Goal: Navigation & Orientation: Find specific page/section

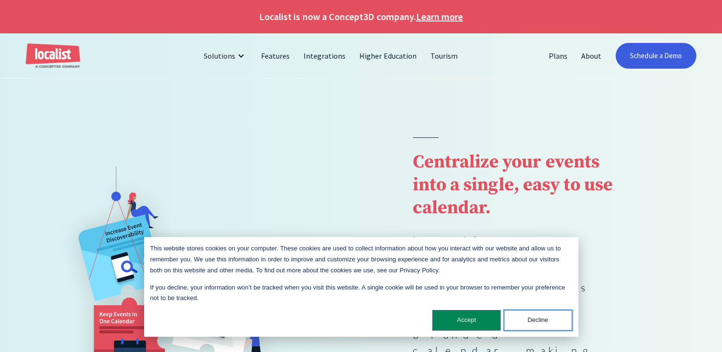
click at [540, 321] on button "Decline" at bounding box center [538, 320] width 68 height 21
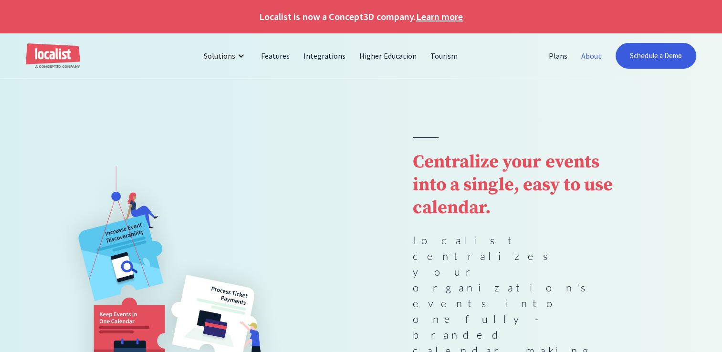
click at [587, 51] on link "About" at bounding box center [591, 55] width 34 height 23
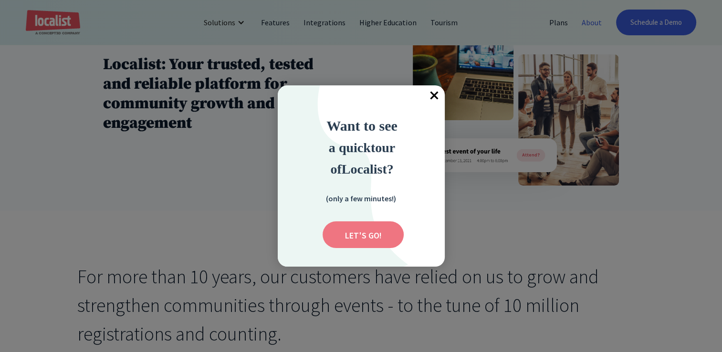
scroll to position [238, 0]
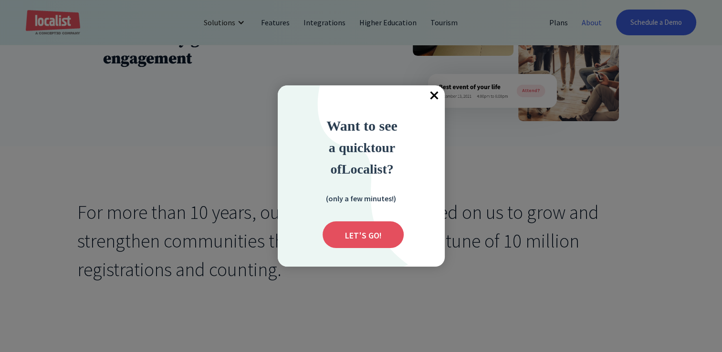
click at [434, 96] on span "×" at bounding box center [434, 95] width 21 height 21
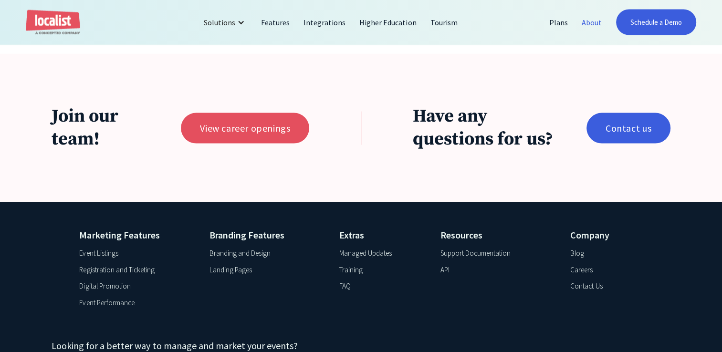
scroll to position [2051, 0]
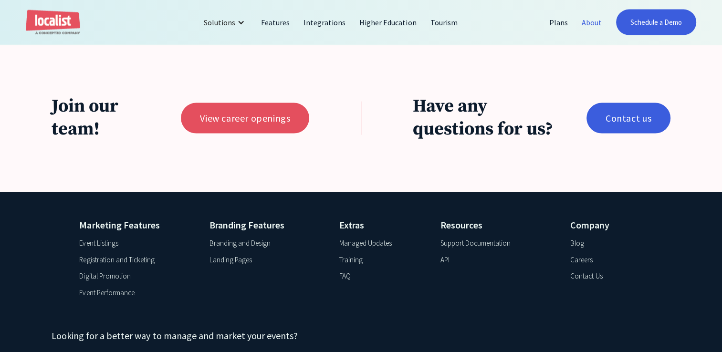
click at [109, 249] on div "Event Listings" at bounding box center [98, 243] width 39 height 11
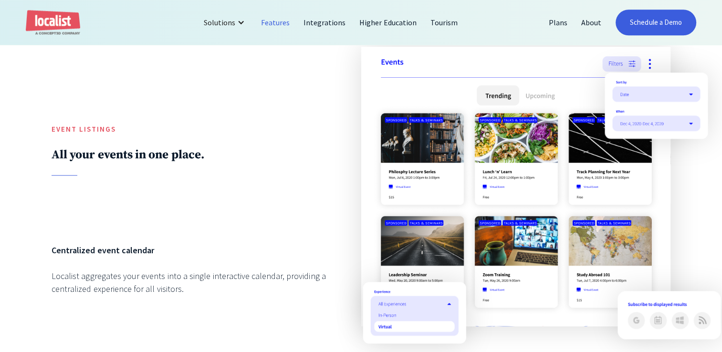
click at [539, 104] on img at bounding box center [515, 186] width 309 height 279
click at [683, 94] on img at bounding box center [655, 105] width 103 height 66
click at [693, 102] on img at bounding box center [655, 105] width 103 height 66
click at [684, 129] on img at bounding box center [655, 105] width 103 height 66
click at [693, 209] on div "Event Listings All your events in one place. Centralized event calendar Localis…" at bounding box center [361, 256] width 722 height 523
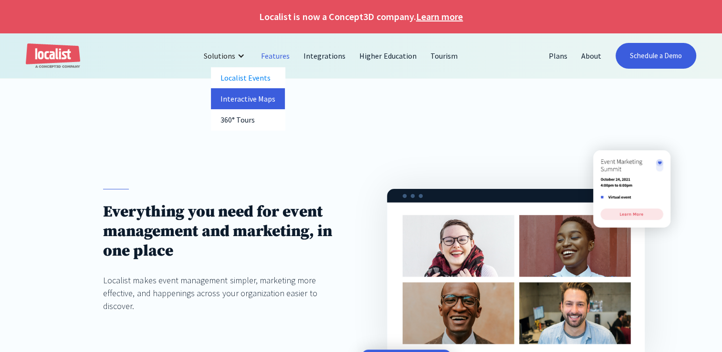
click at [252, 96] on link "Interactive Maps" at bounding box center [248, 98] width 74 height 21
